Goal: Task Accomplishment & Management: Use online tool/utility

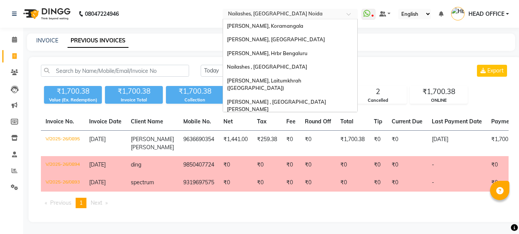
click at [289, 11] on input "text" at bounding box center [283, 15] width 112 height 8
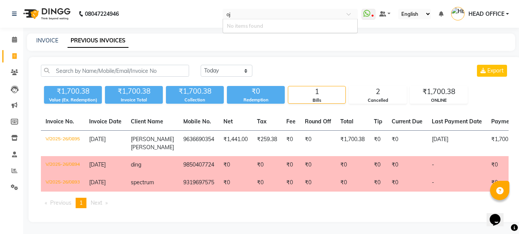
type input "o"
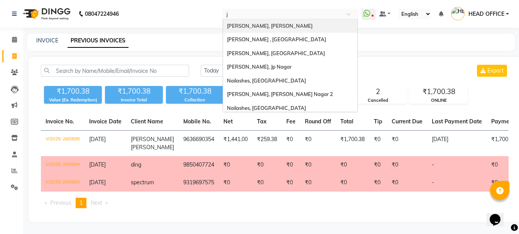
type input "jo"
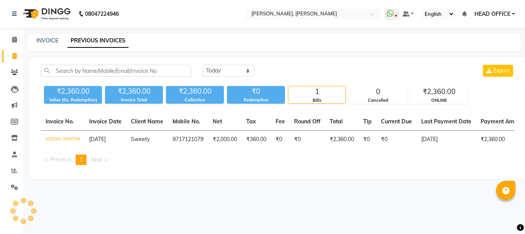
select select "en"
drag, startPoint x: 218, startPoint y: 71, endPoint x: 217, endPoint y: 76, distance: 5.0
click at [218, 71] on select "Today Yesterday Custom Range" at bounding box center [229, 71] width 52 height 12
select select "range"
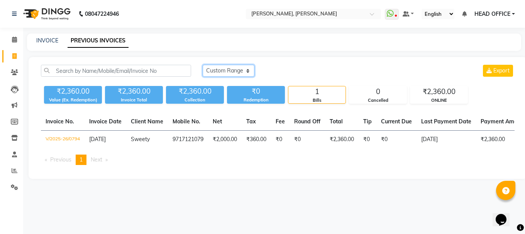
click at [203, 65] on select "Today Yesterday Custom Range" at bounding box center [229, 71] width 52 height 12
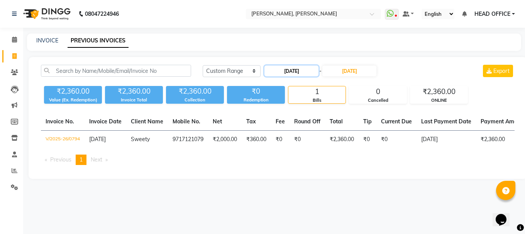
click at [295, 73] on input "[DATE]" at bounding box center [292, 71] width 54 height 11
select select "9"
select select "2025"
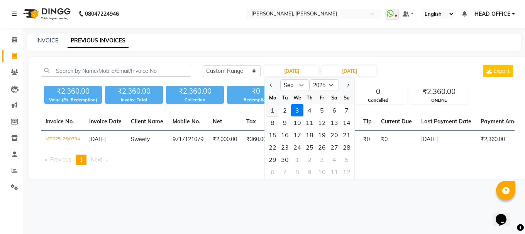
click at [271, 112] on div "1" at bounding box center [272, 110] width 12 height 12
type input "[DATE]"
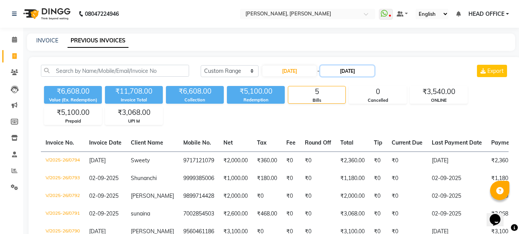
click at [346, 71] on input "[DATE]" at bounding box center [347, 71] width 54 height 11
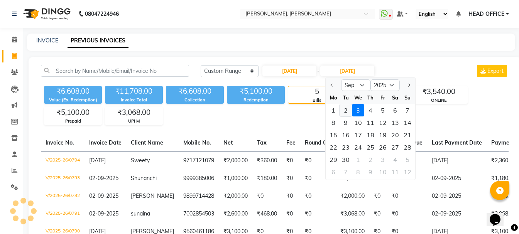
click at [346, 116] on div "2" at bounding box center [346, 110] width 12 height 12
type input "02-09-2025"
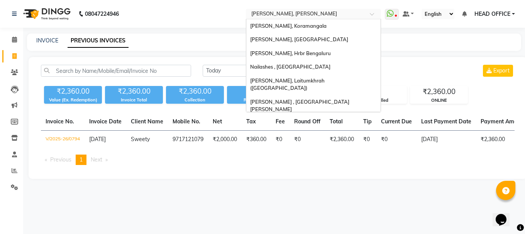
click at [302, 16] on input "text" at bounding box center [306, 15] width 112 height 8
type input "hsr"
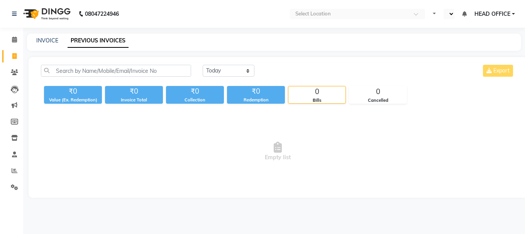
select select "en"
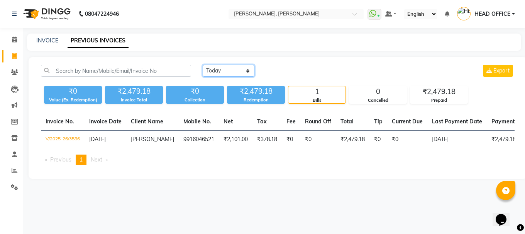
click at [226, 71] on select "[DATE] [DATE] Custom Range" at bounding box center [229, 71] width 52 height 12
select select "range"
click at [203, 65] on select "[DATE] [DATE] Custom Range" at bounding box center [229, 71] width 52 height 12
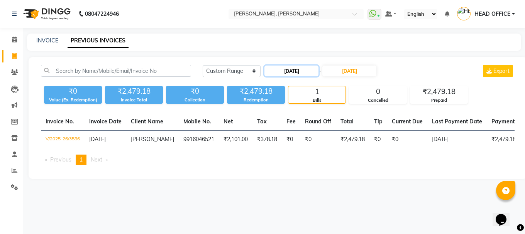
click at [289, 69] on input "[DATE]" at bounding box center [292, 71] width 54 height 11
select select "9"
select select "2025"
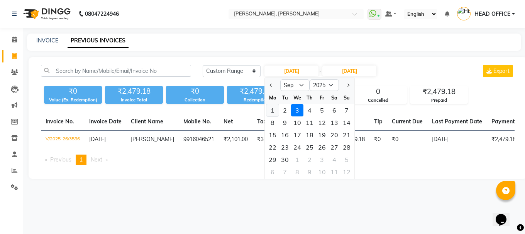
click at [272, 114] on div "1" at bounding box center [272, 110] width 12 height 12
type input "01-09-2025"
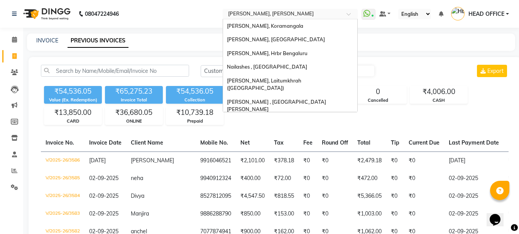
click at [261, 14] on input "text" at bounding box center [283, 15] width 112 height 8
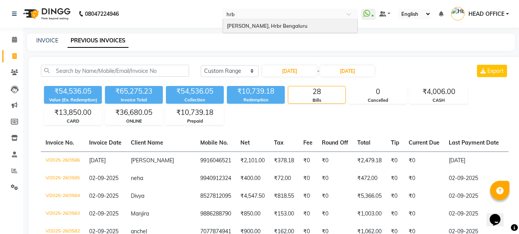
type input "hrbr"
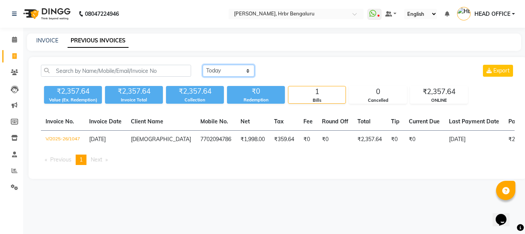
click at [212, 69] on select "[DATE] [DATE] Custom Range" at bounding box center [229, 71] width 52 height 12
select select "range"
click at [203, 65] on select "[DATE] [DATE] Custom Range" at bounding box center [229, 71] width 52 height 12
click at [294, 65] on div "[DATE] - [DATE]" at bounding box center [321, 71] width 114 height 12
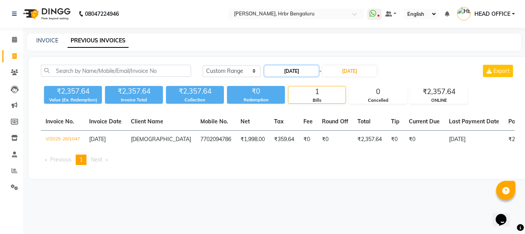
click at [307, 72] on input "[DATE]" at bounding box center [292, 71] width 54 height 11
select select "9"
select select "2025"
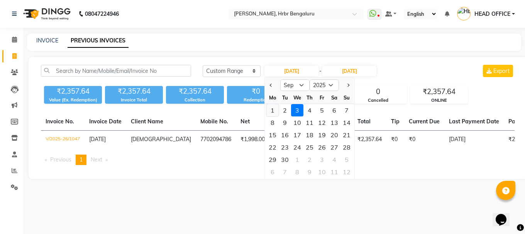
click at [277, 112] on div "1" at bounding box center [272, 110] width 12 height 12
type input "[DATE]"
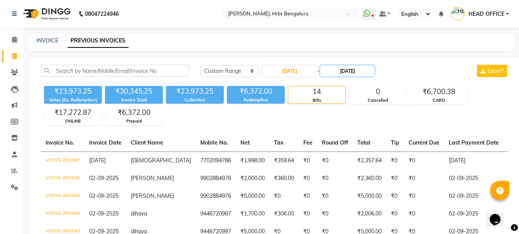
click at [352, 73] on input "[DATE]" at bounding box center [347, 71] width 54 height 11
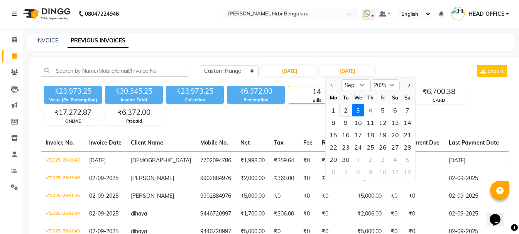
click at [344, 111] on div "2" at bounding box center [346, 110] width 12 height 12
type input "02-09-2025"
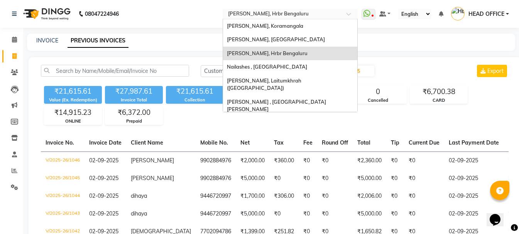
click at [293, 17] on input "text" at bounding box center [283, 15] width 112 height 8
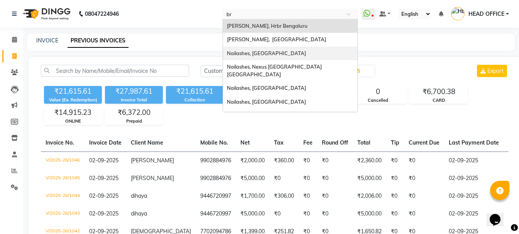
type input "bri"
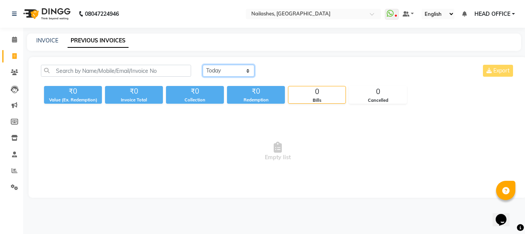
click at [239, 68] on select "[DATE] [DATE] Custom Range" at bounding box center [229, 71] width 52 height 12
select select "range"
click at [203, 65] on select "[DATE] [DATE] Custom Range" at bounding box center [229, 71] width 52 height 12
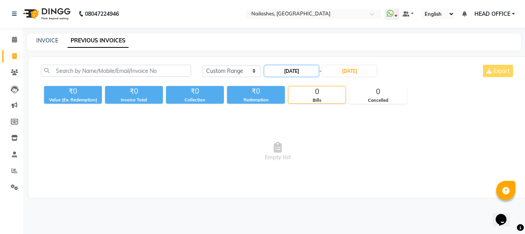
click at [285, 73] on input "[DATE]" at bounding box center [292, 71] width 54 height 11
select select "9"
select select "2025"
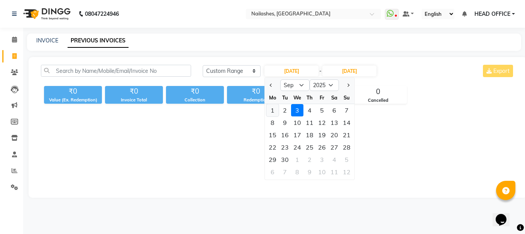
click at [275, 113] on div "1" at bounding box center [272, 110] width 12 height 12
type input "[DATE]"
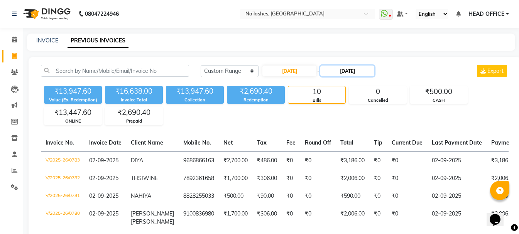
click at [368, 71] on input "[DATE]" at bounding box center [347, 71] width 54 height 11
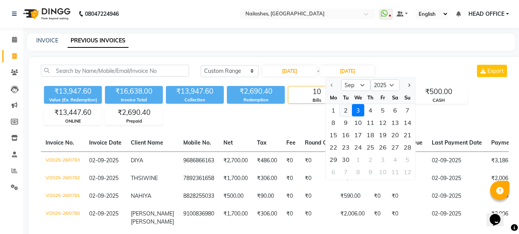
click at [344, 111] on div "2" at bounding box center [346, 110] width 12 height 12
type input "02-09-2025"
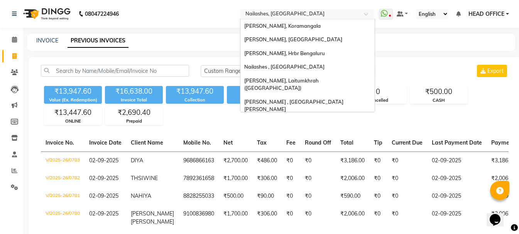
click at [357, 11] on div at bounding box center [307, 15] width 135 height 8
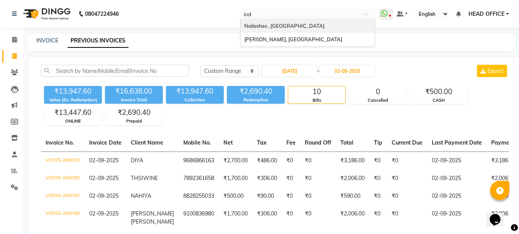
type input "indi"
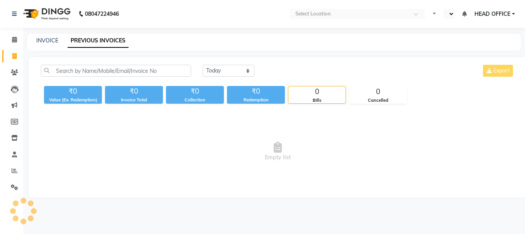
select select "en"
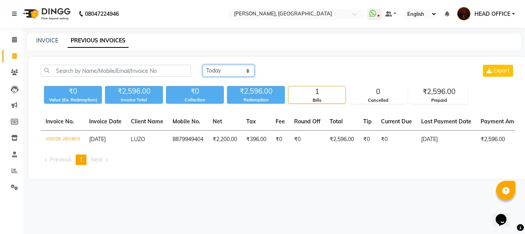
click at [236, 74] on select "[DATE] [DATE] Custom Range" at bounding box center [229, 71] width 52 height 12
select select "range"
click at [203, 65] on select "[DATE] [DATE] Custom Range" at bounding box center [229, 71] width 52 height 12
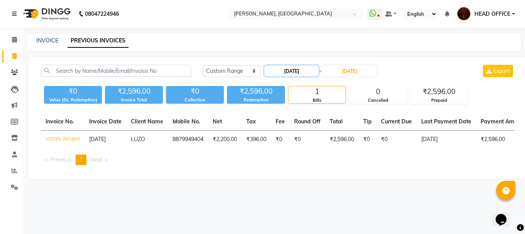
click at [281, 74] on input "[DATE]" at bounding box center [292, 71] width 54 height 11
select select "9"
select select "2025"
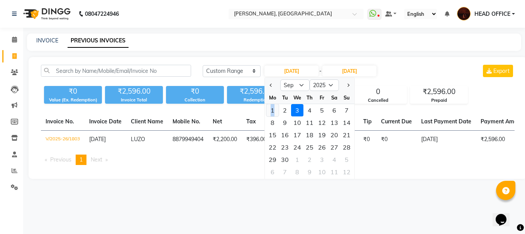
click at [272, 114] on div "1" at bounding box center [272, 110] width 12 height 12
type input "[DATE]"
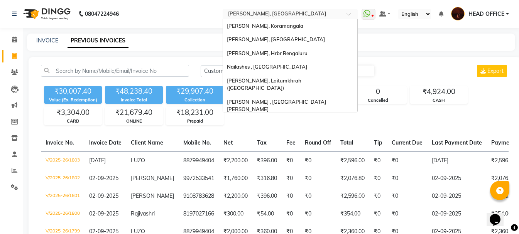
click at [273, 18] on input "text" at bounding box center [283, 15] width 112 height 8
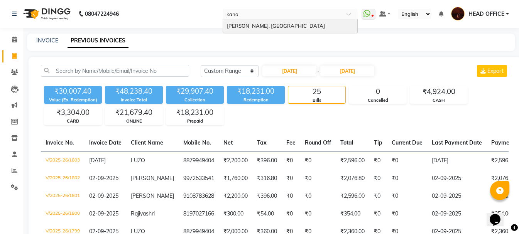
type input "kanak"
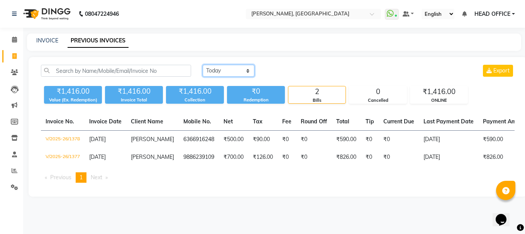
click at [230, 76] on select "[DATE] [DATE] Custom Range" at bounding box center [229, 71] width 52 height 12
select select "range"
click at [203, 65] on select "[DATE] [DATE] Custom Range" at bounding box center [229, 71] width 52 height 12
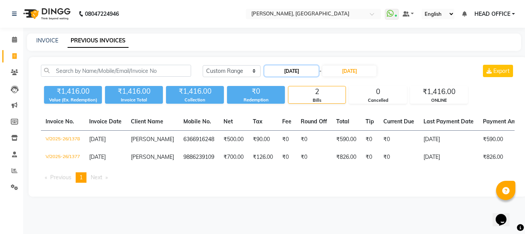
click at [284, 74] on input "[DATE]" at bounding box center [292, 71] width 54 height 11
select select "9"
select select "2025"
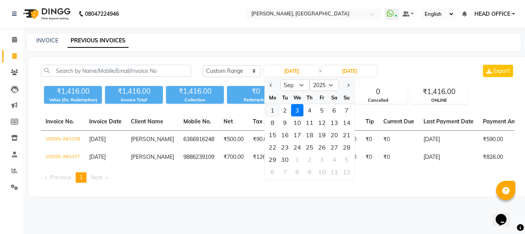
click at [274, 110] on div "1" at bounding box center [272, 110] width 12 height 12
type input "[DATE]"
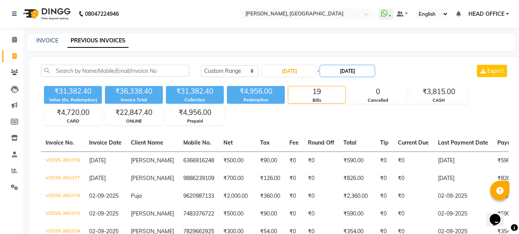
click at [369, 71] on input "[DATE]" at bounding box center [347, 71] width 54 height 11
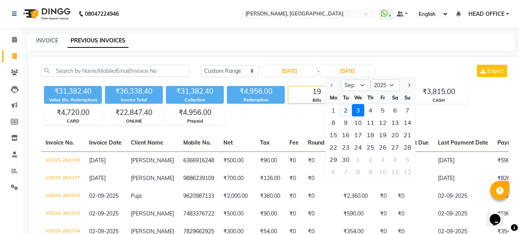
click at [344, 109] on div "2" at bounding box center [346, 110] width 12 height 12
type input "02-09-2025"
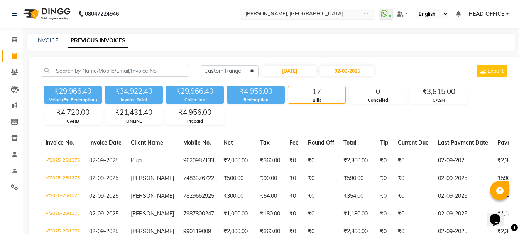
click at [315, 13] on input "text" at bounding box center [300, 15] width 112 height 8
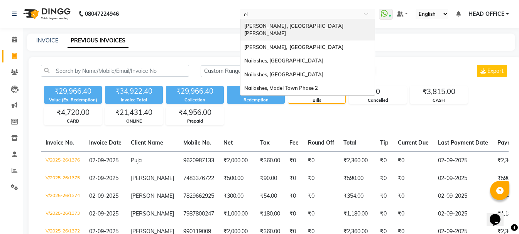
type input "ele"
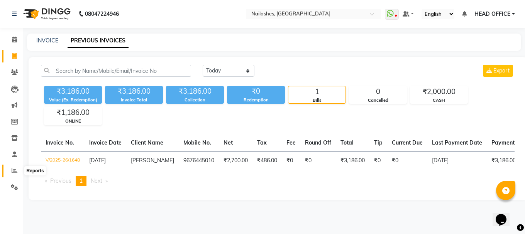
click at [13, 169] on icon at bounding box center [15, 171] width 6 height 6
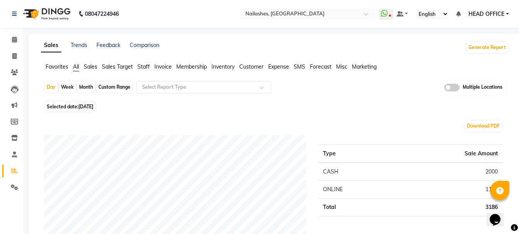
click at [115, 86] on div "Custom Range" at bounding box center [115, 87] width 36 height 11
select select "9"
select select "2025"
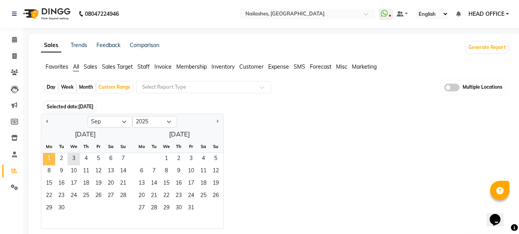
click at [47, 164] on span "1" at bounding box center [49, 159] width 12 height 12
drag, startPoint x: 61, startPoint y: 159, endPoint x: 75, endPoint y: 154, distance: 15.3
click at [60, 159] on span "2" at bounding box center [61, 159] width 12 height 12
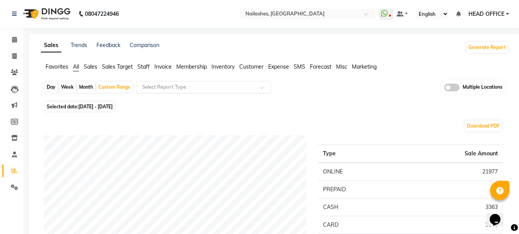
click at [211, 89] on input "text" at bounding box center [196, 87] width 111 height 8
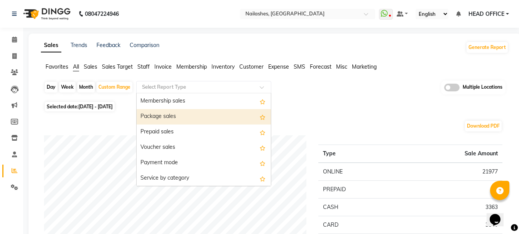
scroll to position [77, 0]
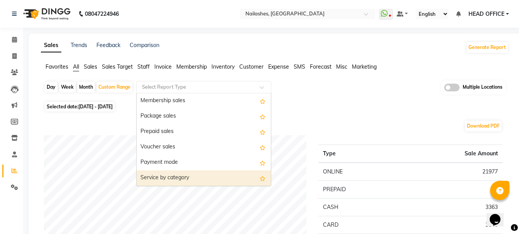
click at [203, 179] on div "Service by category" at bounding box center [204, 178] width 134 height 15
select select "full_report"
select select "csv"
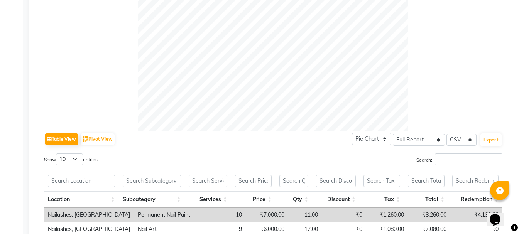
scroll to position [270, 0]
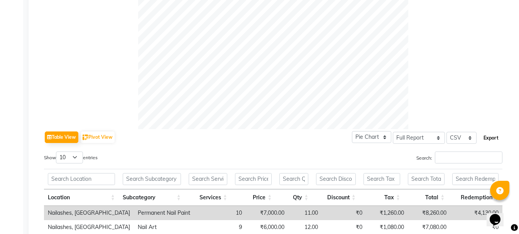
click at [492, 136] on button "Export" at bounding box center [491, 138] width 21 height 13
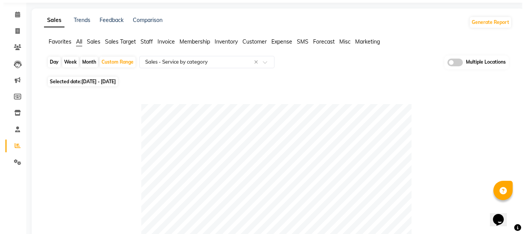
scroll to position [0, 0]
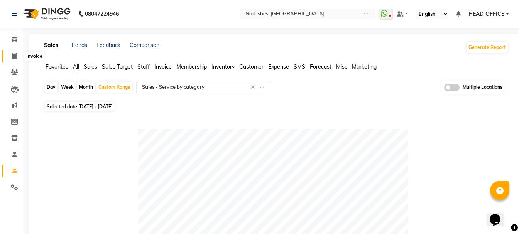
click at [14, 58] on icon at bounding box center [14, 56] width 4 height 6
select select "service"
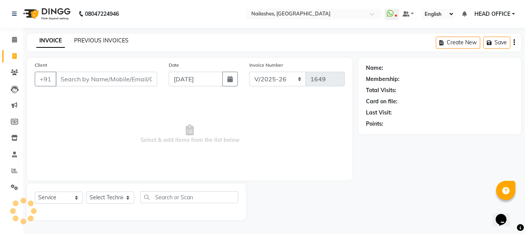
click at [98, 38] on link "PREVIOUS INVOICES" at bounding box center [101, 40] width 54 height 7
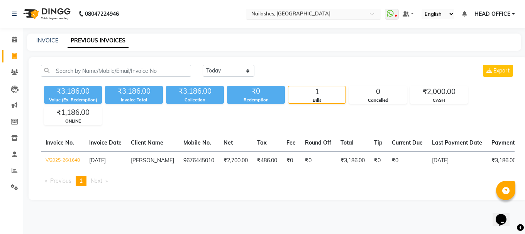
click at [292, 17] on input "text" at bounding box center [306, 15] width 112 height 8
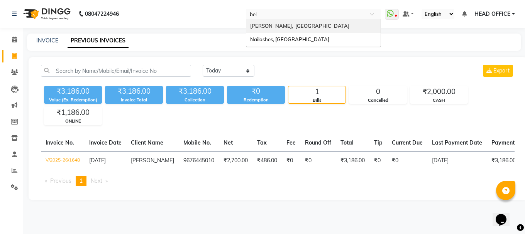
type input "bel"
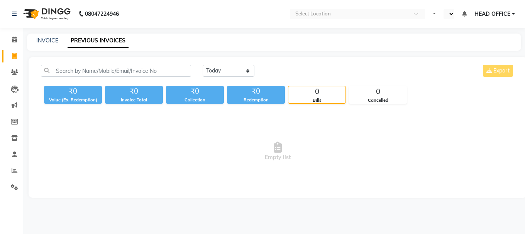
select select "en"
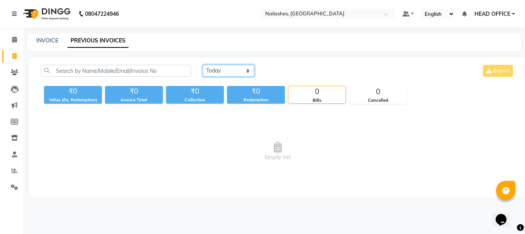
click at [237, 71] on select "[DATE] [DATE] Custom Range" at bounding box center [229, 71] width 52 height 12
select select "range"
click at [203, 65] on select "[DATE] [DATE] Custom Range" at bounding box center [229, 71] width 52 height 12
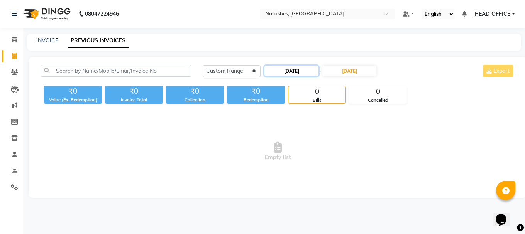
click at [276, 75] on input "[DATE]" at bounding box center [292, 71] width 54 height 11
select select "9"
select select "2025"
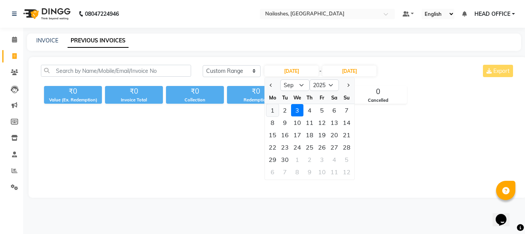
click at [273, 109] on div "1" at bounding box center [272, 110] width 12 height 12
type input "[DATE]"
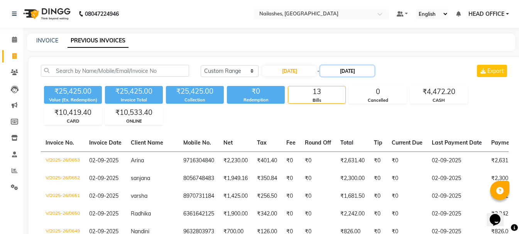
click at [355, 73] on input "[DATE]" at bounding box center [347, 71] width 54 height 11
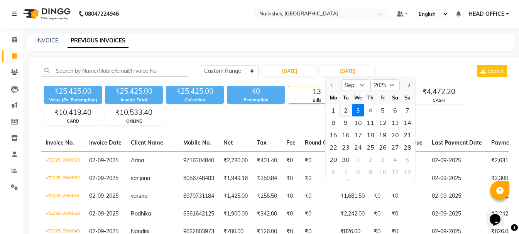
click at [346, 114] on div "2" at bounding box center [346, 110] width 12 height 12
type input "02-09-2025"
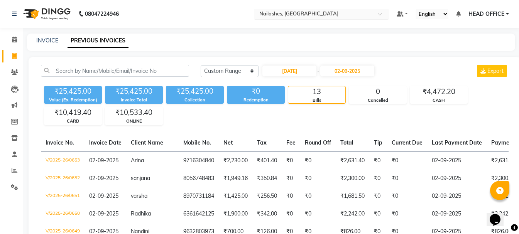
click at [298, 10] on div "× Nailashes, New Bel Road" at bounding box center [298, 14] width 79 height 8
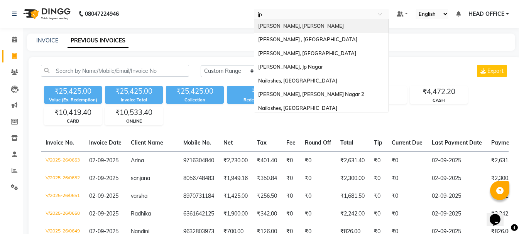
type input "jp"
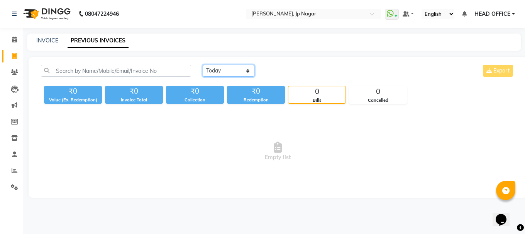
click at [215, 76] on select "[DATE] [DATE] Custom Range" at bounding box center [229, 71] width 52 height 12
select select "range"
click at [203, 65] on select "[DATE] [DATE] Custom Range" at bounding box center [229, 71] width 52 height 12
click at [293, 76] on div "03-09-2025 - 03-09-2025" at bounding box center [321, 71] width 114 height 12
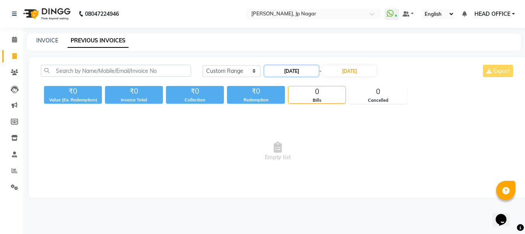
click at [305, 74] on input "[DATE]" at bounding box center [292, 71] width 54 height 11
select select "9"
select select "2025"
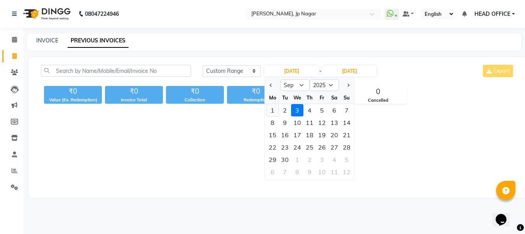
click at [274, 110] on div "1" at bounding box center [272, 110] width 12 height 12
type input "[DATE]"
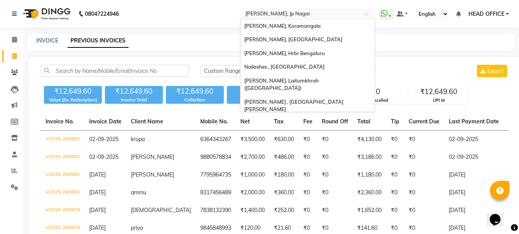
click at [355, 14] on input "text" at bounding box center [300, 15] width 112 height 8
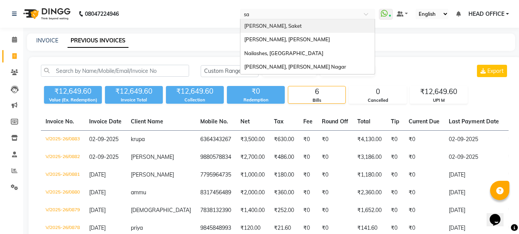
type input "sar"
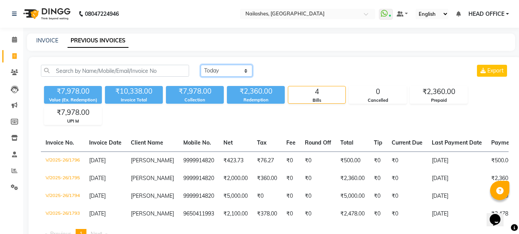
click at [245, 72] on select "[DATE] [DATE] Custom Range" at bounding box center [227, 71] width 52 height 12
select select "range"
click at [201, 65] on select "[DATE] [DATE] Custom Range" at bounding box center [227, 71] width 52 height 12
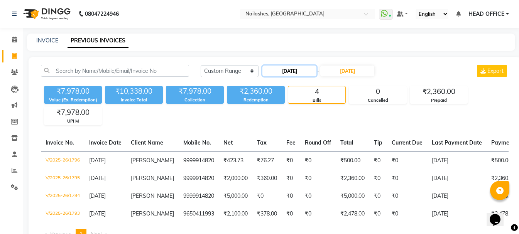
click at [302, 71] on input "[DATE]" at bounding box center [290, 71] width 54 height 11
select select "9"
select select "2025"
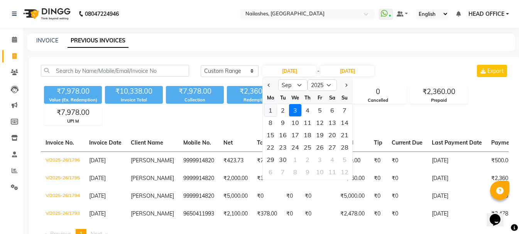
click at [267, 112] on div "1" at bounding box center [271, 110] width 12 height 12
type input "[DATE]"
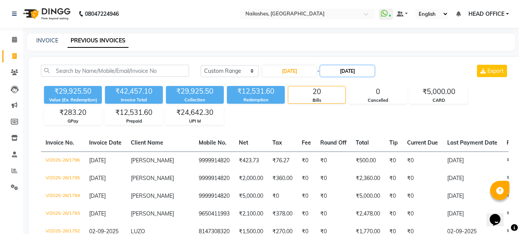
click at [351, 70] on input "[DATE]" at bounding box center [347, 71] width 54 height 11
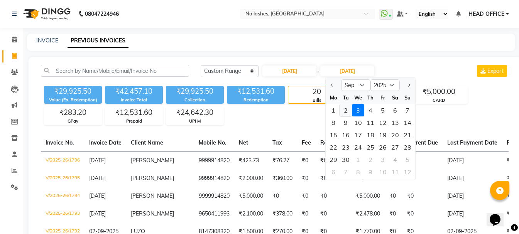
click at [348, 112] on div "2" at bounding box center [346, 110] width 12 height 12
type input "02-09-2025"
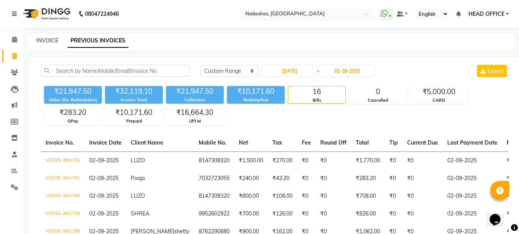
click at [317, 15] on input "text" at bounding box center [300, 15] width 112 height 8
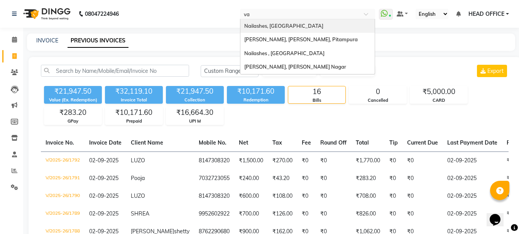
type input "var"
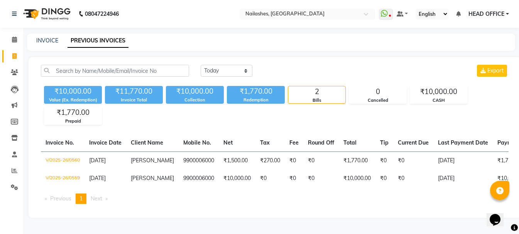
click at [226, 78] on div "[DATE] [DATE] Custom Range Export" at bounding box center [355, 74] width 320 height 18
click at [226, 75] on select "[DATE] [DATE] Custom Range" at bounding box center [227, 71] width 52 height 12
select select "range"
click at [201, 65] on select "[DATE] [DATE] Custom Range" at bounding box center [227, 71] width 52 height 12
click at [292, 73] on input "[DATE]" at bounding box center [290, 71] width 54 height 11
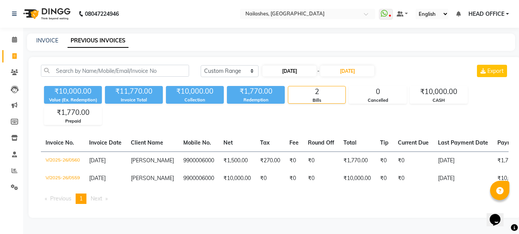
select select "9"
select select "2025"
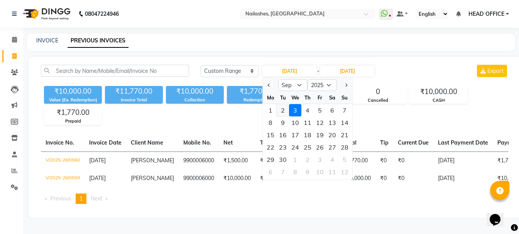
click at [277, 108] on div "2" at bounding box center [283, 110] width 12 height 12
type input "02-09-2025"
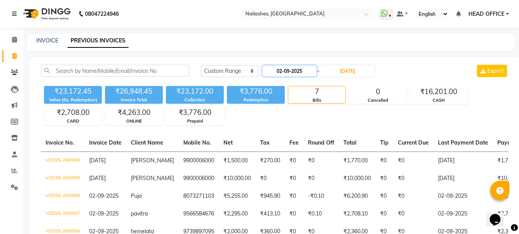
click at [292, 70] on input "02-09-2025" at bounding box center [290, 71] width 54 height 11
select select "9"
select select "2025"
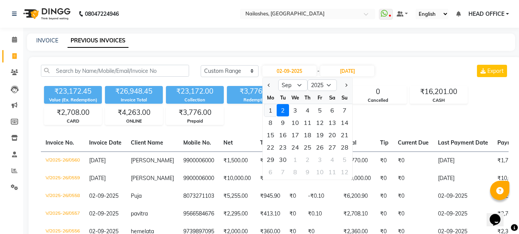
click at [271, 110] on div "1" at bounding box center [271, 110] width 12 height 12
type input "[DATE]"
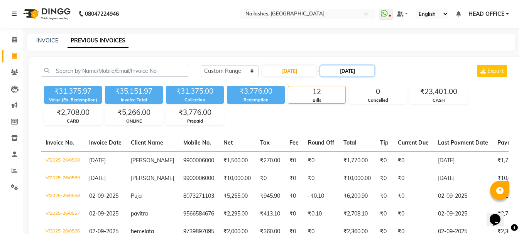
click at [356, 74] on input "[DATE]" at bounding box center [347, 71] width 54 height 11
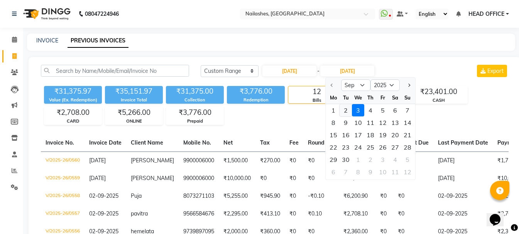
click at [348, 114] on div "2" at bounding box center [346, 110] width 12 height 12
type input "02-09-2025"
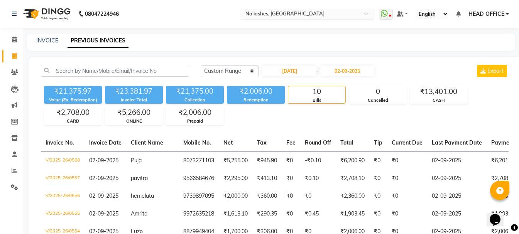
click at [366, 17] on span at bounding box center [369, 16] width 10 height 8
type input "saha"
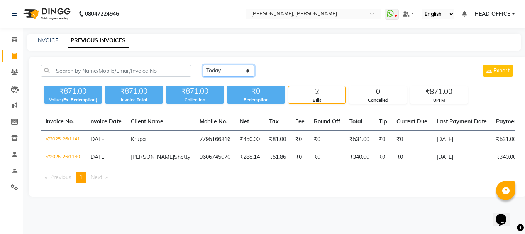
click at [230, 74] on select "[DATE] [DATE] Custom Range" at bounding box center [229, 71] width 52 height 12
select select "range"
click at [203, 65] on select "[DATE] [DATE] Custom Range" at bounding box center [229, 71] width 52 height 12
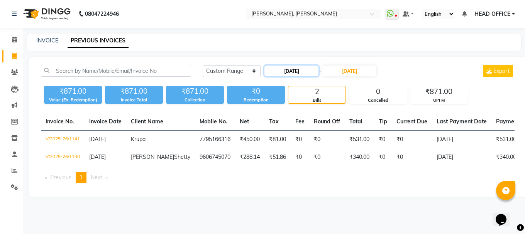
click at [288, 73] on input "[DATE]" at bounding box center [292, 71] width 54 height 11
select select "9"
select select "2025"
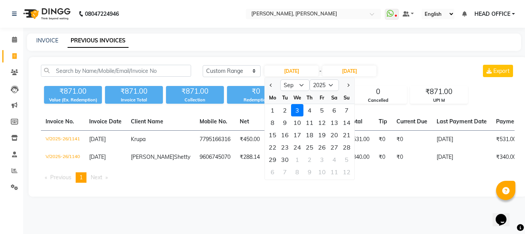
drag, startPoint x: 271, startPoint y: 110, endPoint x: 322, endPoint y: 86, distance: 56.6
click at [272, 110] on div "1" at bounding box center [272, 110] width 12 height 12
type input "[DATE]"
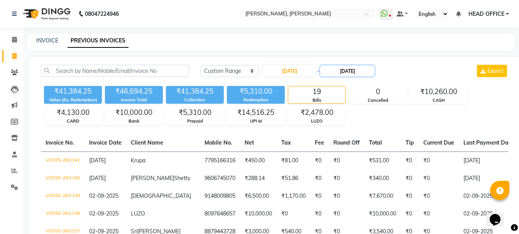
click at [356, 68] on input "[DATE]" at bounding box center [347, 71] width 54 height 11
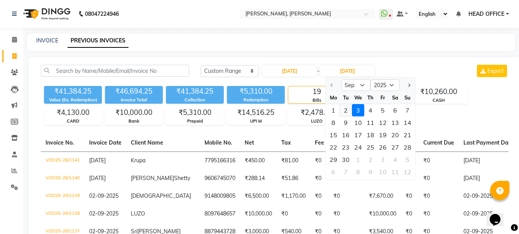
click at [343, 114] on div "2" at bounding box center [346, 110] width 12 height 12
type input "02-09-2025"
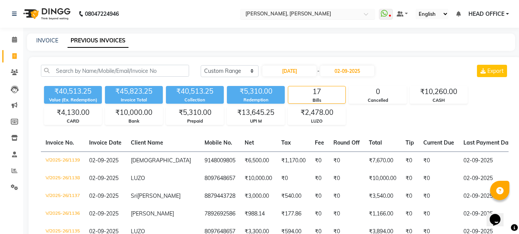
click at [345, 14] on input "text" at bounding box center [300, 15] width 112 height 8
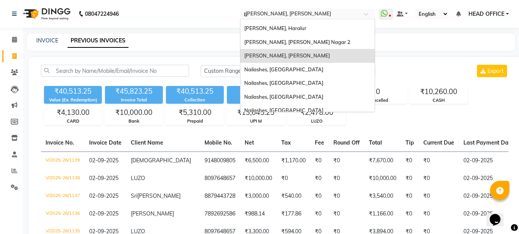
scroll to position [17, 0]
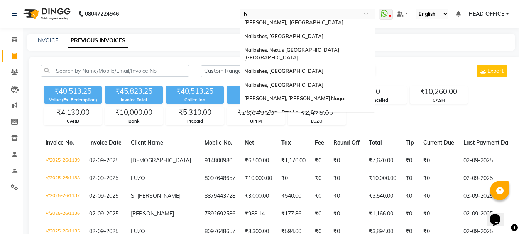
type input "bt"
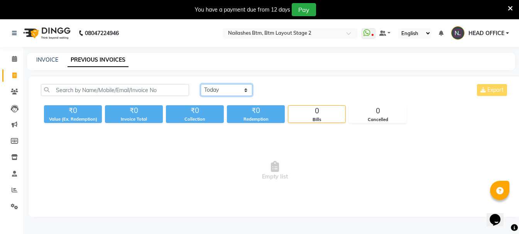
drag, startPoint x: 220, startPoint y: 90, endPoint x: 220, endPoint y: 95, distance: 4.6
click at [220, 90] on select "[DATE] [DATE] Custom Range" at bounding box center [227, 90] width 52 height 12
select select "range"
click at [201, 84] on select "[DATE] [DATE] Custom Range" at bounding box center [227, 90] width 52 height 12
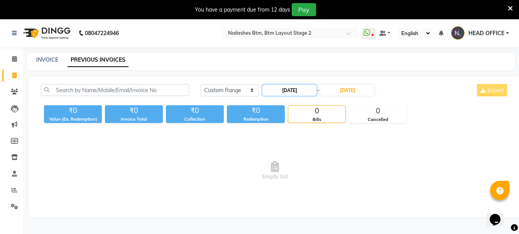
click at [281, 91] on input "[DATE]" at bounding box center [290, 90] width 54 height 11
select select "9"
select select "2025"
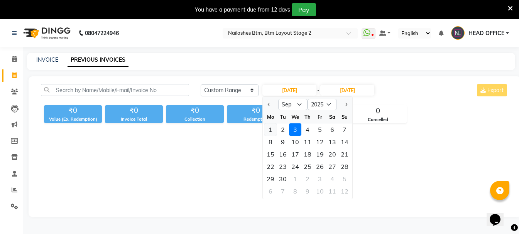
click at [272, 126] on div "1" at bounding box center [271, 130] width 12 height 12
type input "[DATE]"
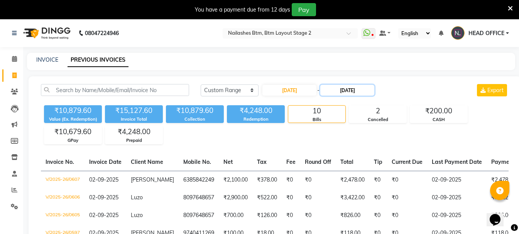
click at [362, 90] on input "[DATE]" at bounding box center [347, 90] width 54 height 11
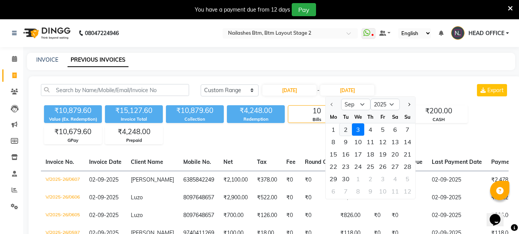
click at [342, 131] on div "2" at bounding box center [346, 130] width 12 height 12
type input "02-09-2025"
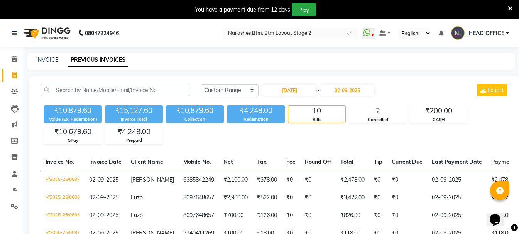
click at [343, 30] on div at bounding box center [290, 34] width 135 height 8
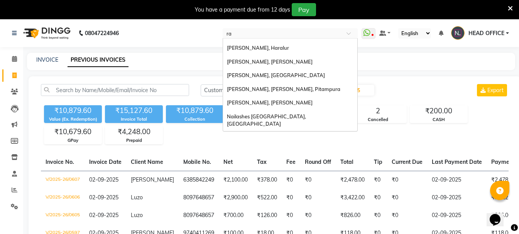
scroll to position [72, 0]
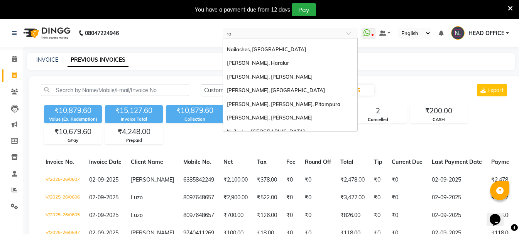
type input "raj"
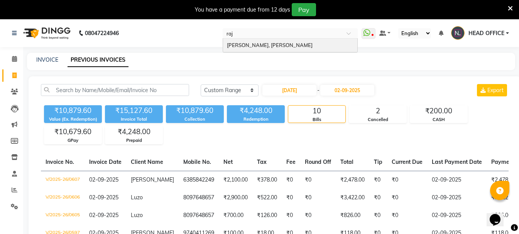
scroll to position [0, 0]
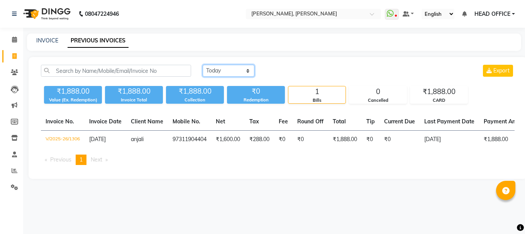
click at [226, 72] on select "[DATE] [DATE] Custom Range" at bounding box center [229, 71] width 52 height 12
select select "range"
click at [203, 65] on select "[DATE] [DATE] Custom Range" at bounding box center [229, 71] width 52 height 12
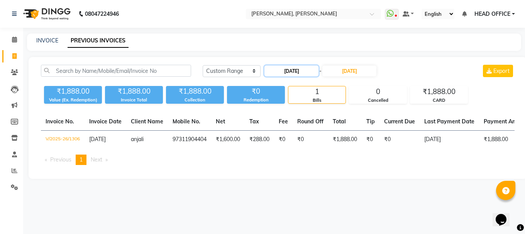
click at [289, 70] on input "[DATE]" at bounding box center [292, 71] width 54 height 11
select select "9"
select select "2025"
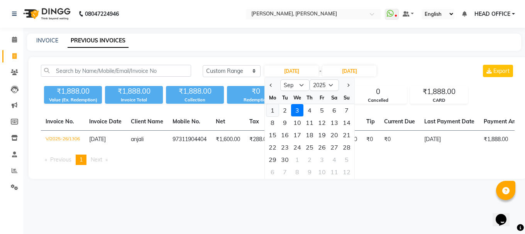
click at [274, 111] on div "1" at bounding box center [272, 110] width 12 height 12
type input "[DATE]"
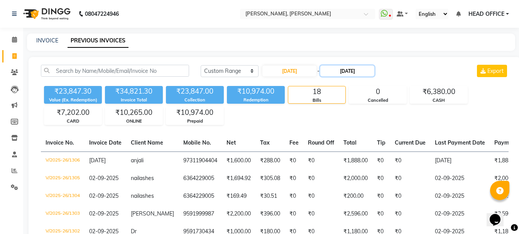
click at [353, 75] on input "[DATE]" at bounding box center [347, 71] width 54 height 11
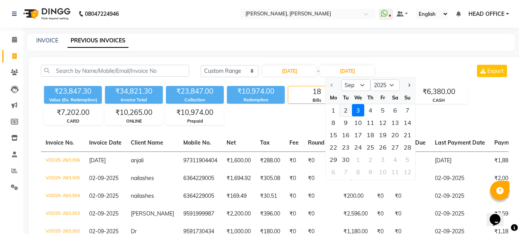
click at [346, 112] on div "2" at bounding box center [346, 110] width 12 height 12
type input "02-09-2025"
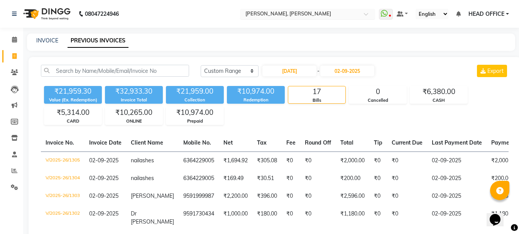
click at [336, 13] on input "text" at bounding box center [300, 15] width 112 height 8
type input "aksha"
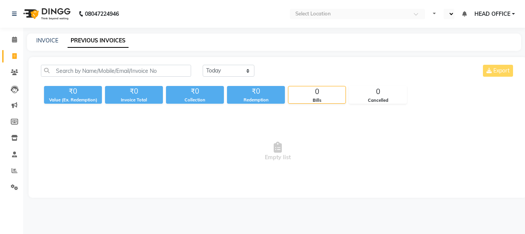
select select "en"
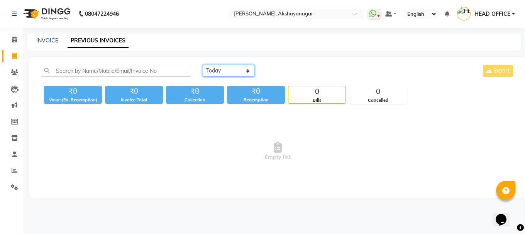
click at [219, 73] on select "[DATE] [DATE] Custom Range" at bounding box center [229, 71] width 52 height 12
select select "range"
click at [203, 65] on select "[DATE] [DATE] Custom Range" at bounding box center [229, 71] width 52 height 12
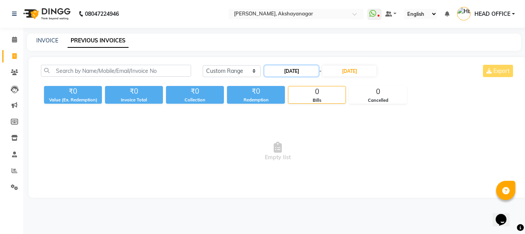
click at [289, 71] on input "[DATE]" at bounding box center [292, 71] width 54 height 11
select select "9"
select select "2025"
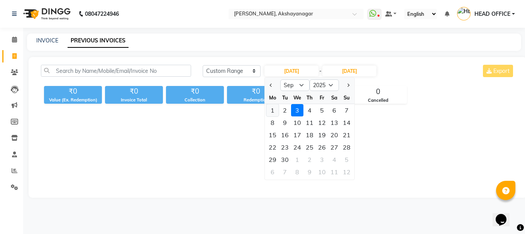
click at [268, 115] on div "1" at bounding box center [272, 110] width 12 height 12
type input "[DATE]"
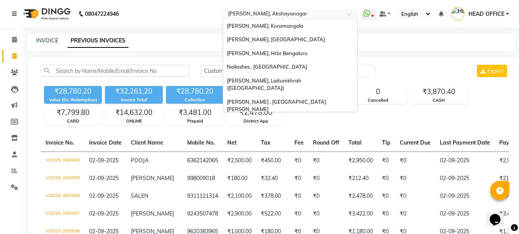
click at [275, 17] on input "text" at bounding box center [283, 15] width 112 height 8
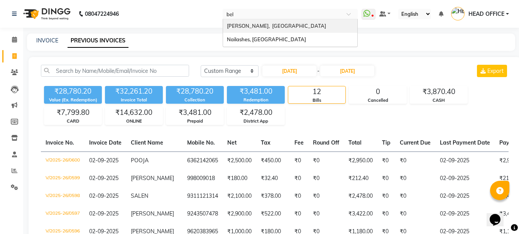
type input "bell"
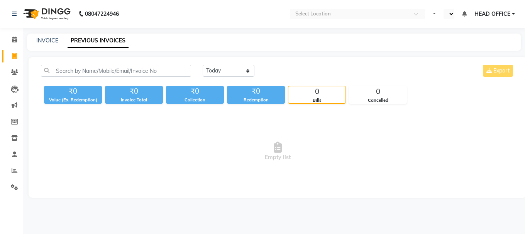
select select "en"
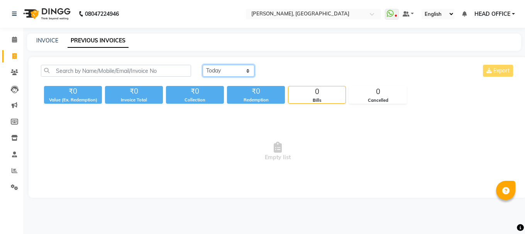
click at [229, 72] on select "[DATE] [DATE] Custom Range" at bounding box center [229, 71] width 52 height 12
select select "range"
click at [203, 65] on select "[DATE] [DATE] Custom Range" at bounding box center [229, 71] width 52 height 12
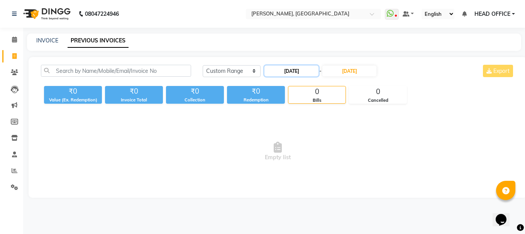
click at [286, 73] on input "[DATE]" at bounding box center [292, 71] width 54 height 11
select select "9"
select select "2025"
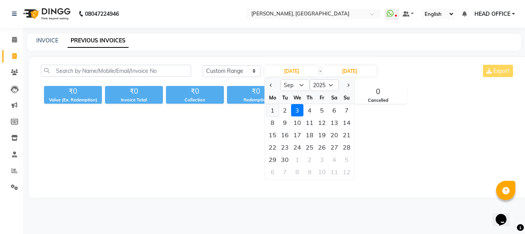
click at [275, 109] on div "1" at bounding box center [272, 110] width 12 height 12
type input "[DATE]"
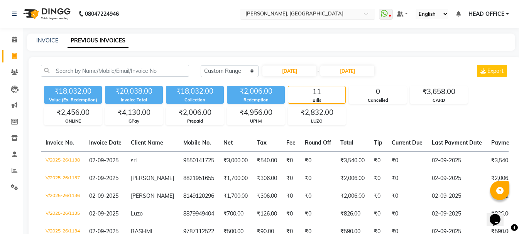
click at [302, 14] on input "text" at bounding box center [300, 15] width 112 height 8
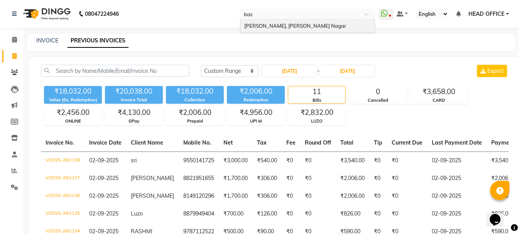
type input "basa"
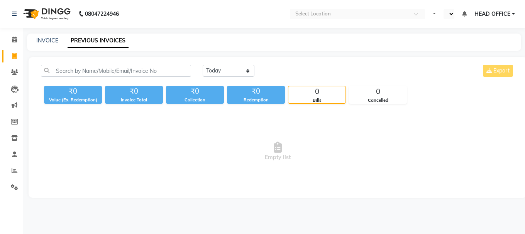
select select "en"
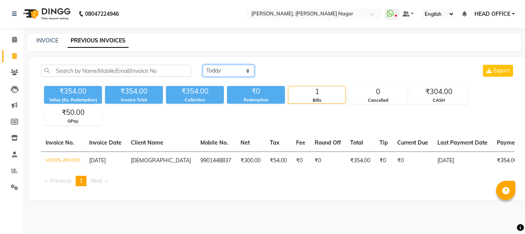
click at [239, 73] on select "[DATE] [DATE] Custom Range" at bounding box center [229, 71] width 52 height 12
select select "range"
click at [203, 65] on select "[DATE] [DATE] Custom Range" at bounding box center [229, 71] width 52 height 12
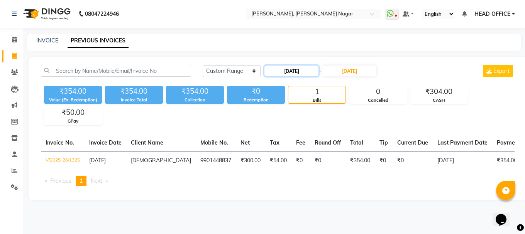
click at [314, 71] on input "[DATE]" at bounding box center [292, 71] width 54 height 11
select select "9"
select select "2025"
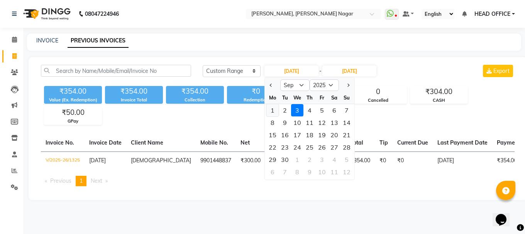
click at [274, 112] on div "1" at bounding box center [272, 110] width 12 height 12
type input "[DATE]"
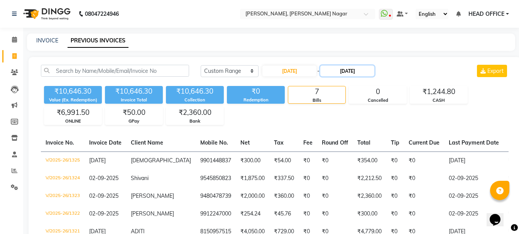
drag, startPoint x: 365, startPoint y: 71, endPoint x: 365, endPoint y: 76, distance: 5.0
click at [365, 71] on input "[DATE]" at bounding box center [347, 71] width 54 height 11
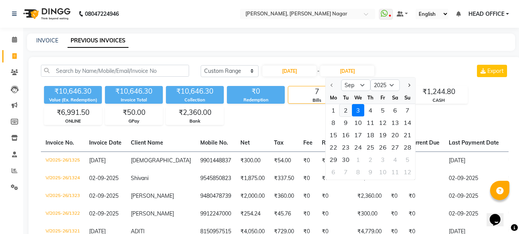
click at [348, 110] on div "2" at bounding box center [346, 110] width 12 height 12
type input "02-09-2025"
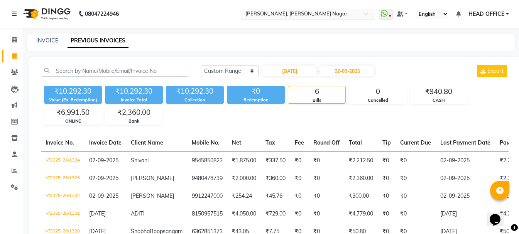
click at [347, 13] on input "text" at bounding box center [300, 15] width 112 height 8
type input "aecs"
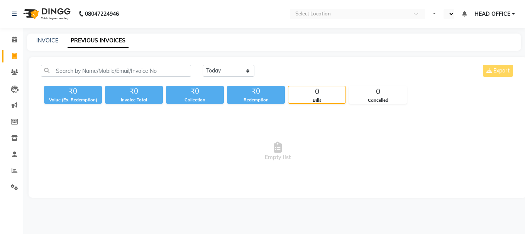
select select "en"
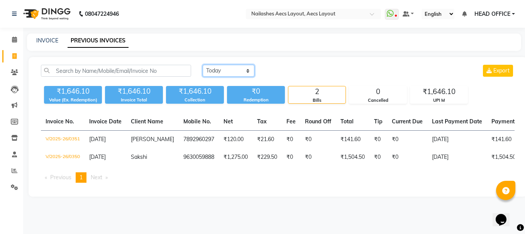
click at [231, 71] on select "[DATE] [DATE] Custom Range" at bounding box center [229, 71] width 52 height 12
select select "range"
click at [203, 65] on select "[DATE] [DATE] Custom Range" at bounding box center [229, 71] width 52 height 12
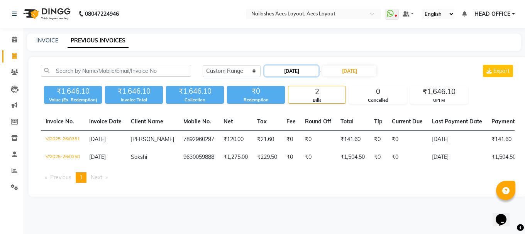
click at [293, 70] on input "[DATE]" at bounding box center [292, 71] width 54 height 11
select select "9"
select select "2025"
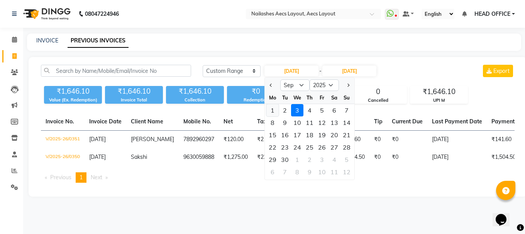
click at [272, 109] on div "1" at bounding box center [272, 110] width 12 height 12
type input "[DATE]"
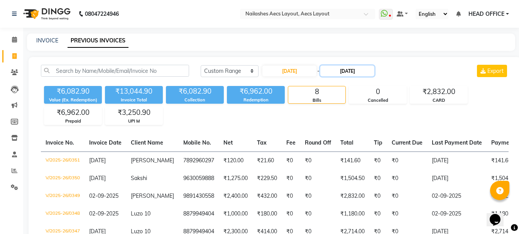
click at [353, 71] on input "[DATE]" at bounding box center [347, 71] width 54 height 11
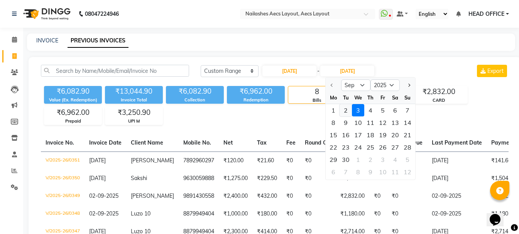
click at [344, 109] on div "2" at bounding box center [346, 110] width 12 height 12
type input "02-09-2025"
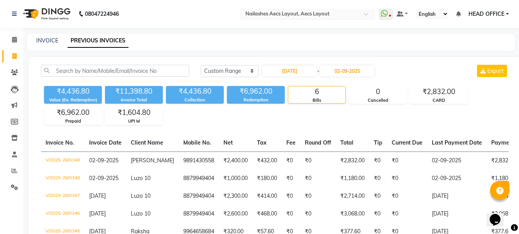
click at [316, 18] on div "Select Location × Nailashes Aecs Layout, Aecs Layout" at bounding box center [307, 14] width 135 height 10
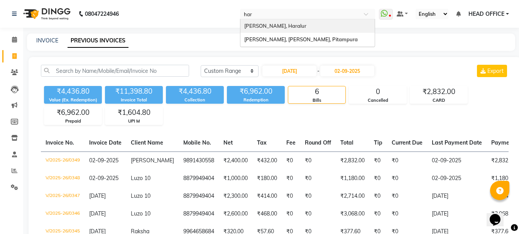
type input "hara"
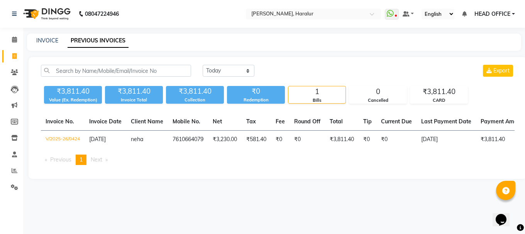
select select "range"
click at [203, 65] on select "[DATE] [DATE] Custom Range" at bounding box center [229, 71] width 52 height 12
click at [303, 72] on input "[DATE]" at bounding box center [292, 71] width 54 height 11
select select "9"
select select "2025"
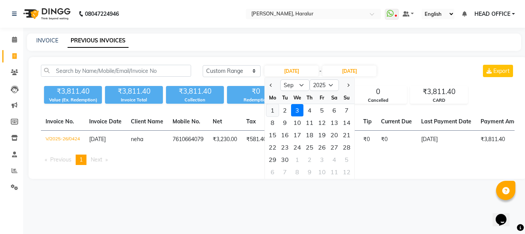
click at [273, 113] on div "1" at bounding box center [272, 110] width 12 height 12
type input "[DATE]"
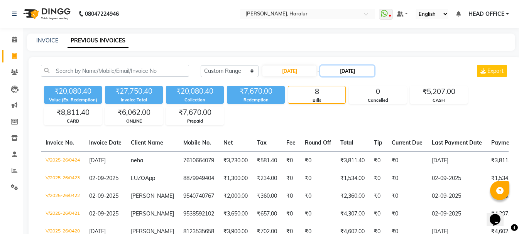
click at [362, 75] on input "[DATE]" at bounding box center [347, 71] width 54 height 11
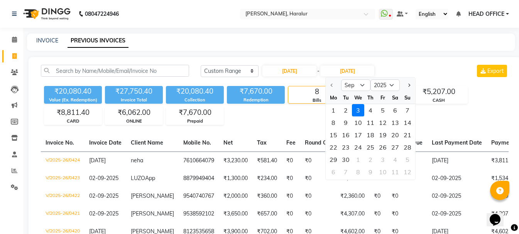
click at [344, 114] on div "2" at bounding box center [346, 110] width 12 height 12
type input "02-09-2025"
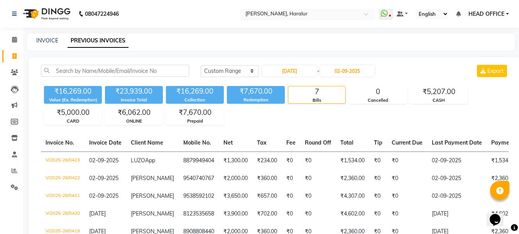
click at [364, 18] on div "Select Location × Nailashes Haralur, Haralur" at bounding box center [307, 14] width 135 height 10
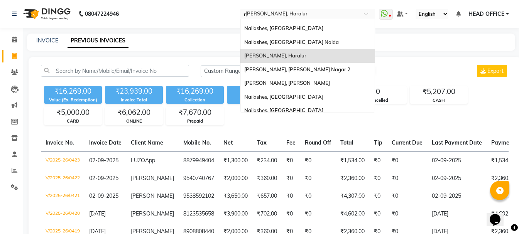
scroll to position [261, 0]
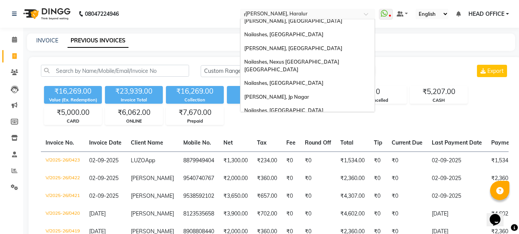
type input "rt"
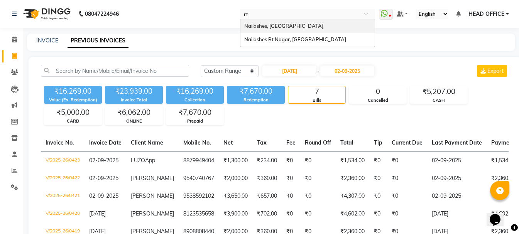
scroll to position [0, 0]
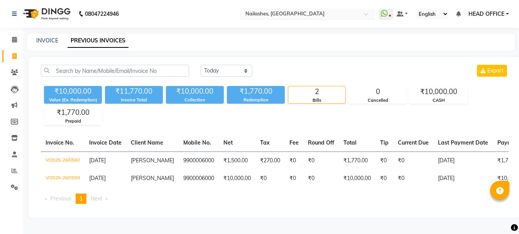
click at [357, 16] on div at bounding box center [307, 15] width 135 height 8
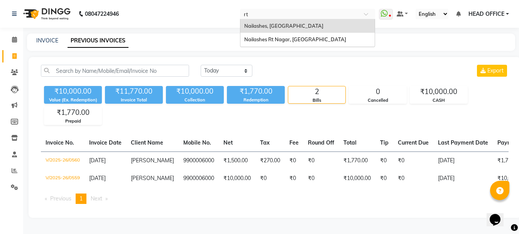
type input "rt"
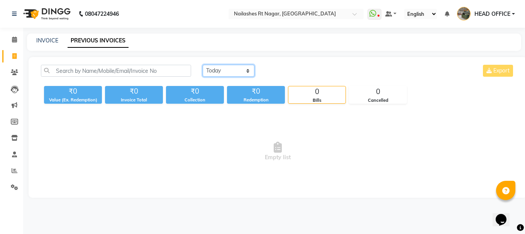
click at [230, 71] on select "[DATE] [DATE] Custom Range" at bounding box center [229, 71] width 52 height 12
select select "range"
click at [203, 65] on select "[DATE] [DATE] Custom Range" at bounding box center [229, 71] width 52 height 12
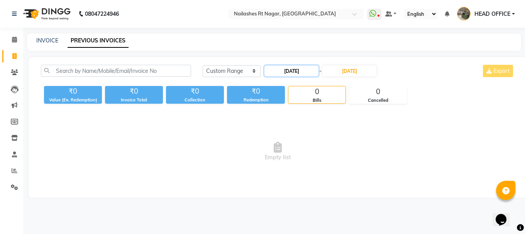
click at [311, 71] on input "[DATE]" at bounding box center [292, 71] width 54 height 11
select select "9"
select select "2025"
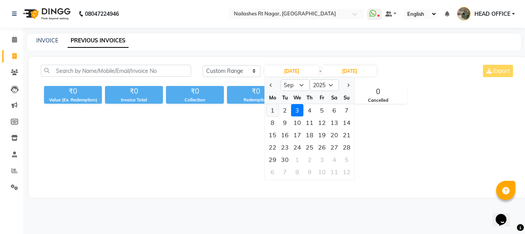
click at [273, 111] on div "1" at bounding box center [272, 110] width 12 height 12
type input "[DATE]"
